Goal: Find specific page/section: Find specific page/section

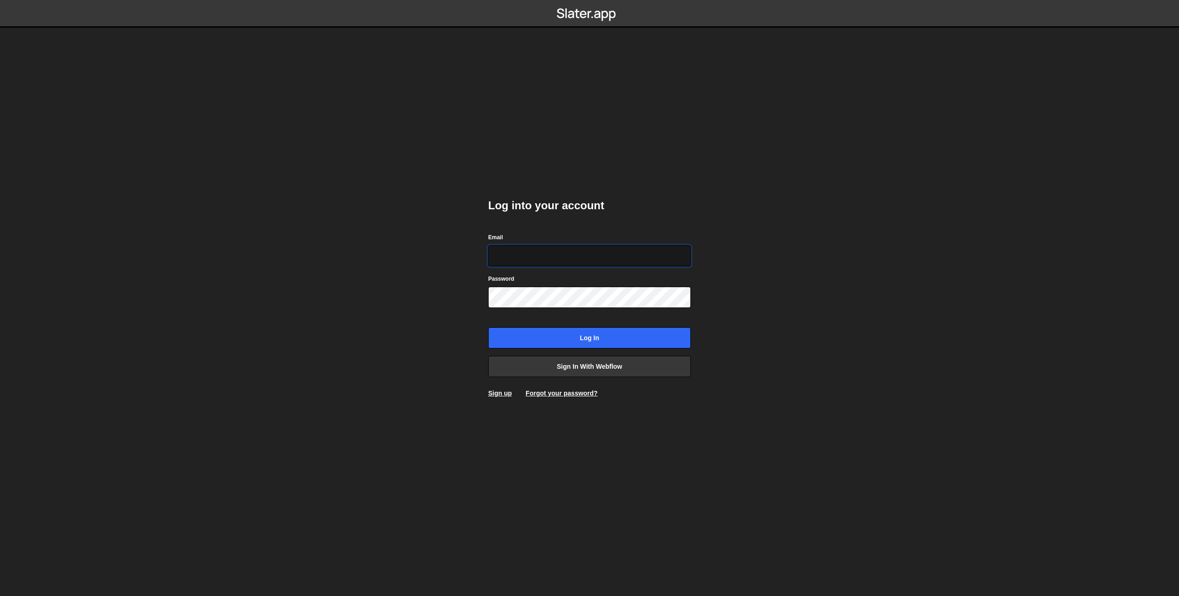
type input "prod-web@cadcom.fr"
click at [595, 338] on input "Log in" at bounding box center [589, 337] width 203 height 21
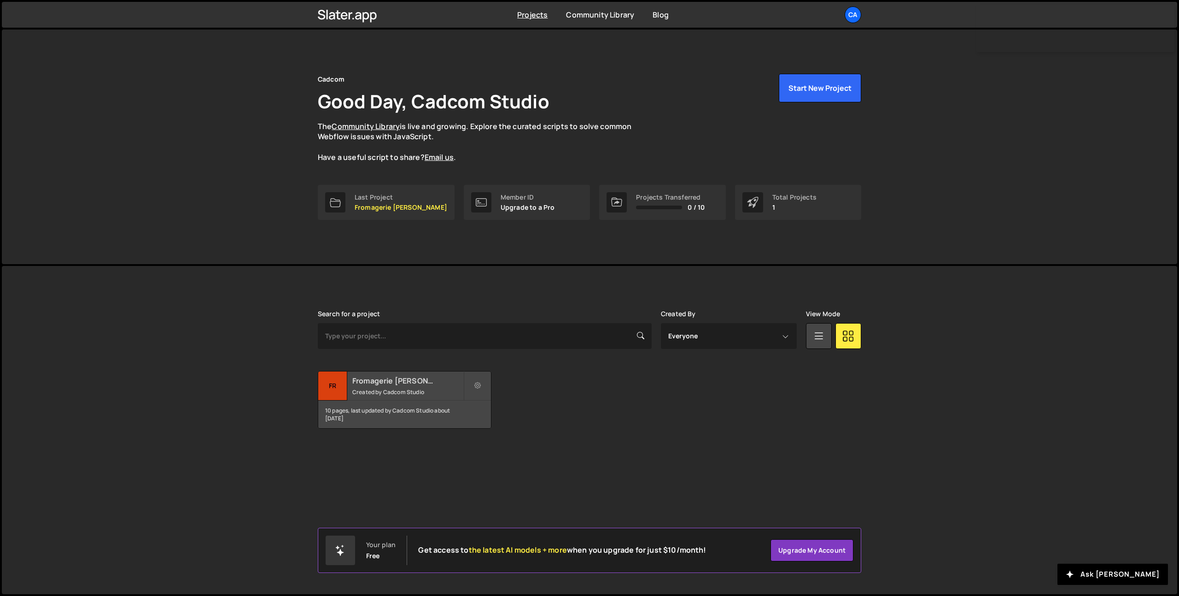
click at [393, 385] on h2 "Fromagerie [PERSON_NAME]" at bounding box center [407, 380] width 111 height 10
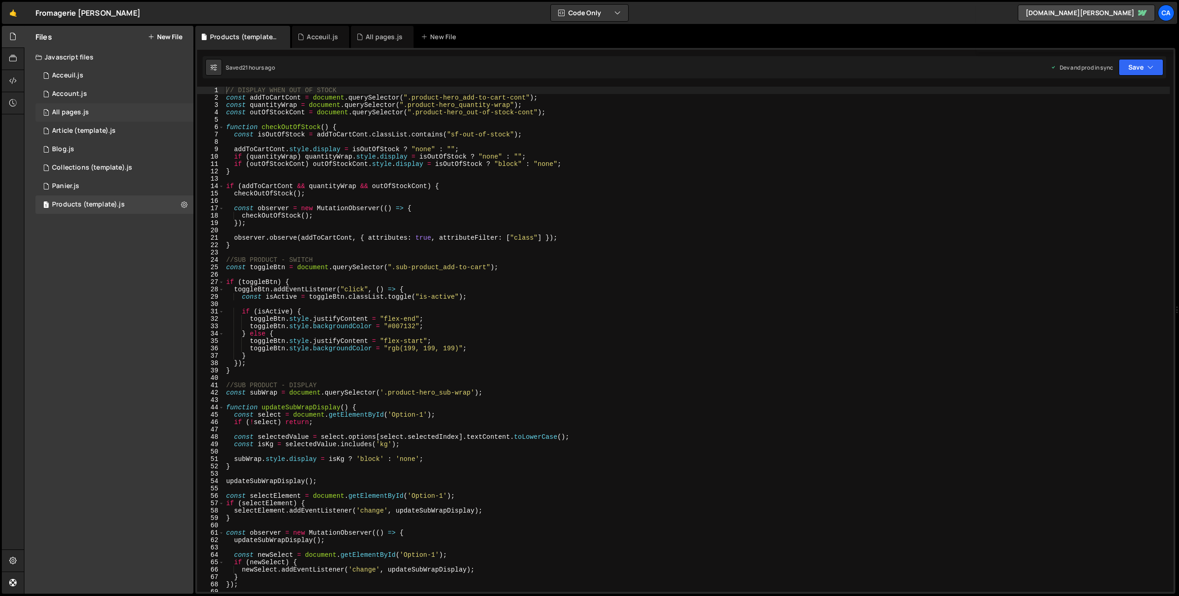
click at [79, 107] on div "1 All pages.js 0" at bounding box center [114, 112] width 158 height 18
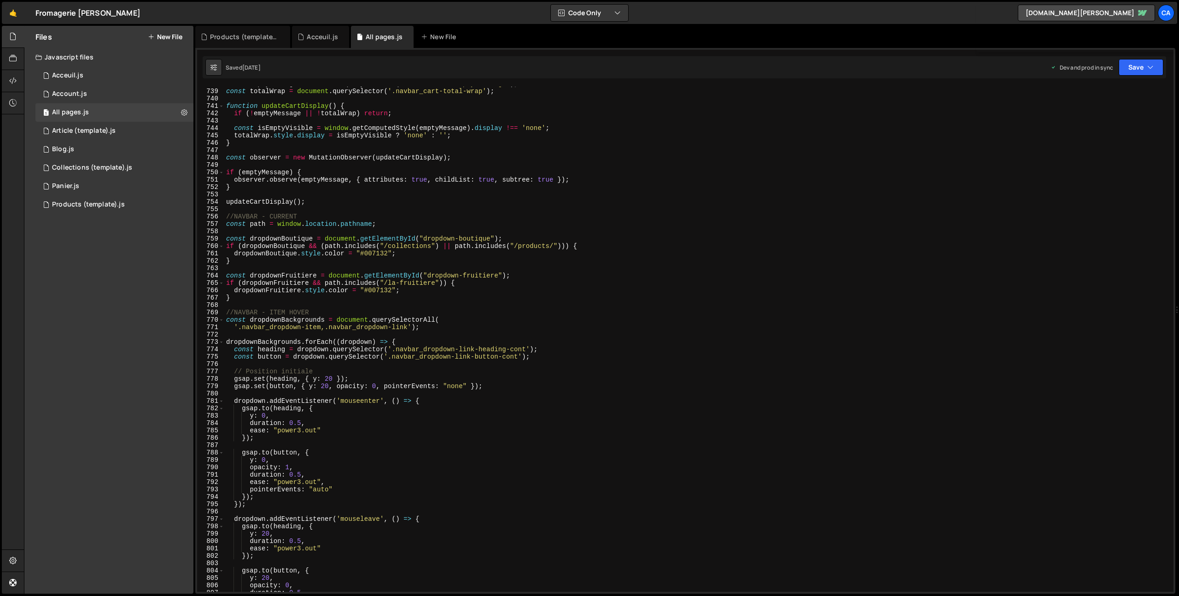
scroll to position [5474, 0]
